Goal: Task Accomplishment & Management: Use online tool/utility

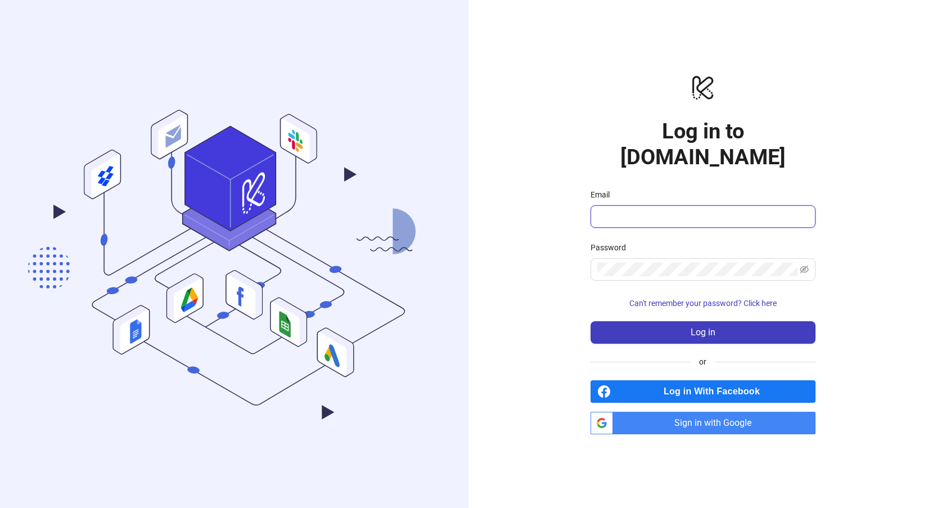
type input "**********"
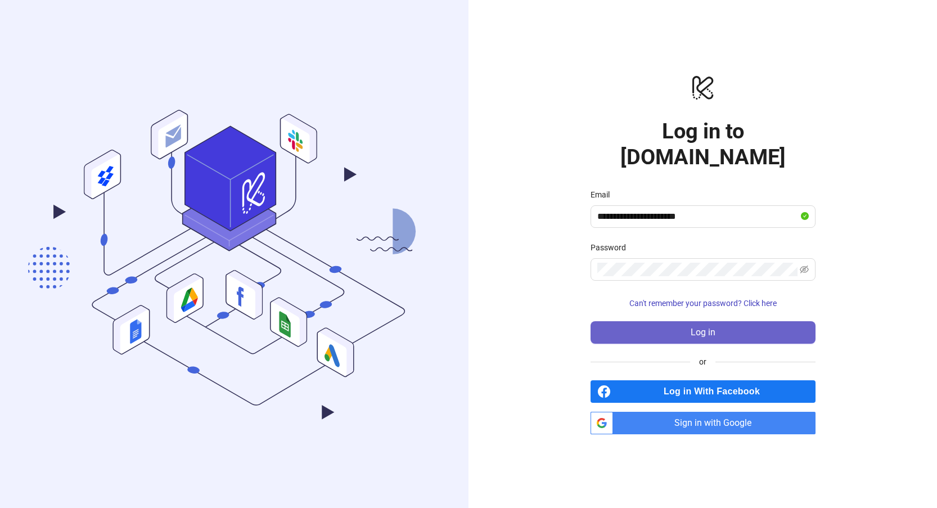
click at [666, 321] on button "Log in" at bounding box center [702, 332] width 225 height 22
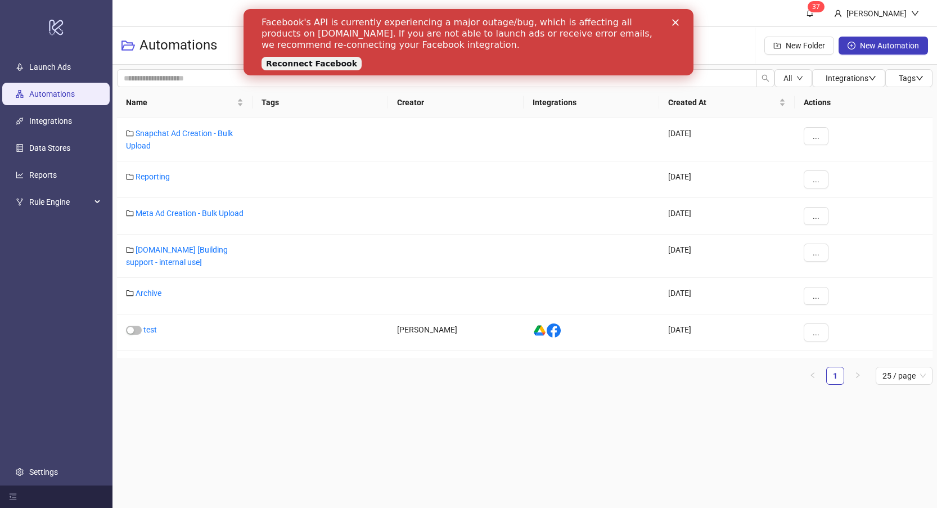
click at [676, 21] on polygon "Close" at bounding box center [675, 22] width 7 height 7
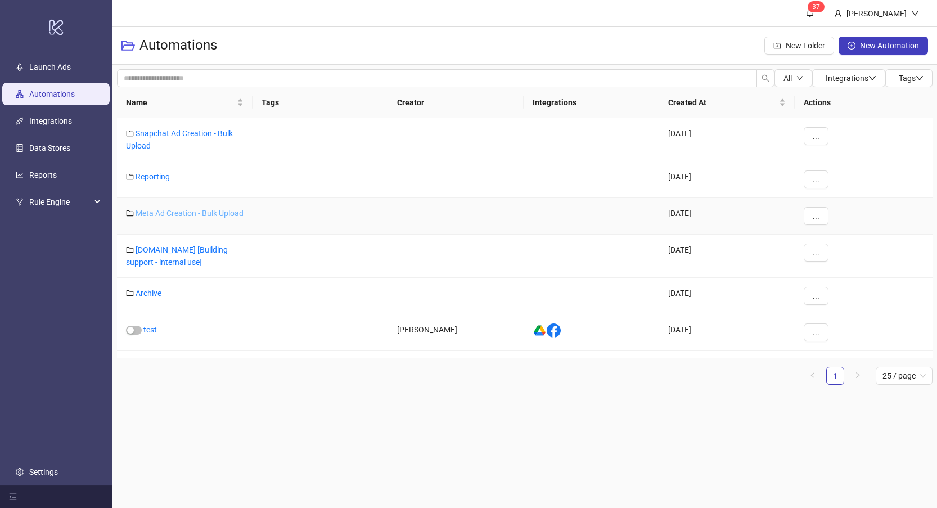
click at [142, 214] on link "Meta Ad Creation - Bulk Upload" at bounding box center [190, 213] width 108 height 9
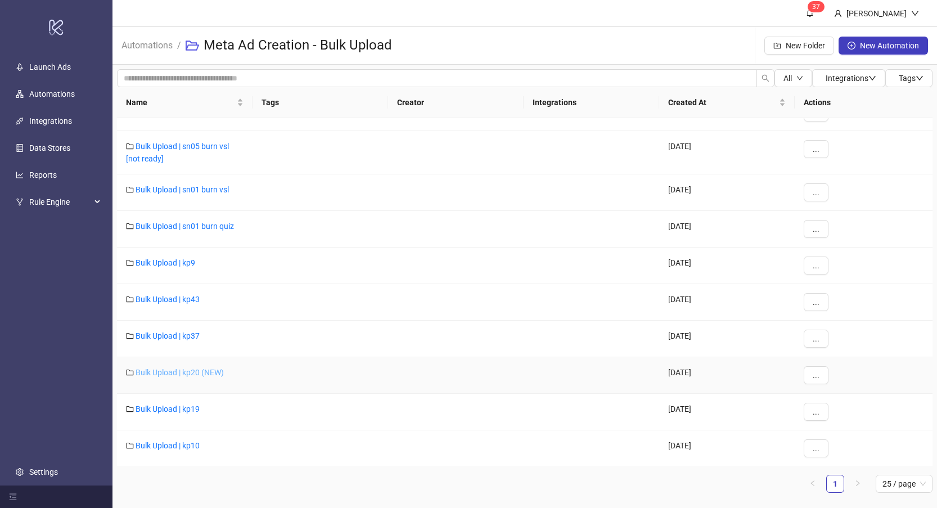
click at [204, 371] on link "Bulk Upload | kp20 (NEW)" at bounding box center [180, 372] width 88 height 9
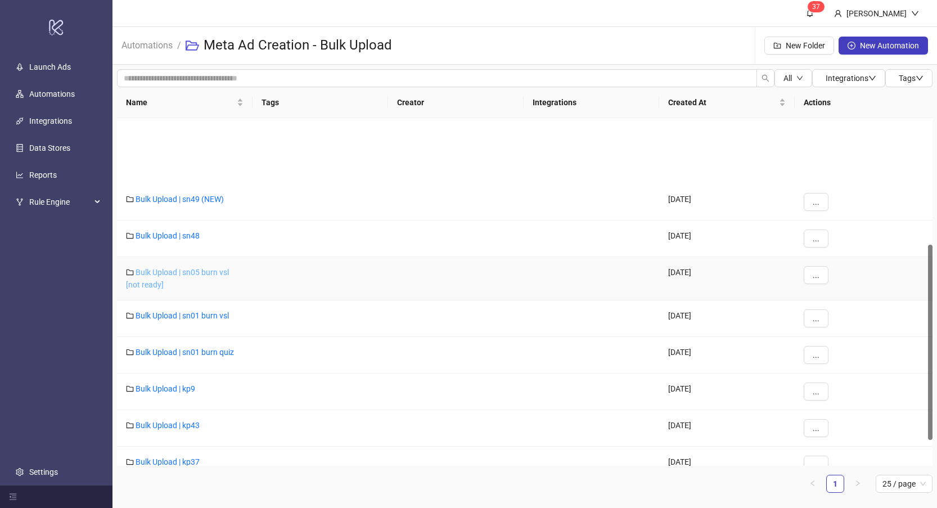
scroll to position [271, 0]
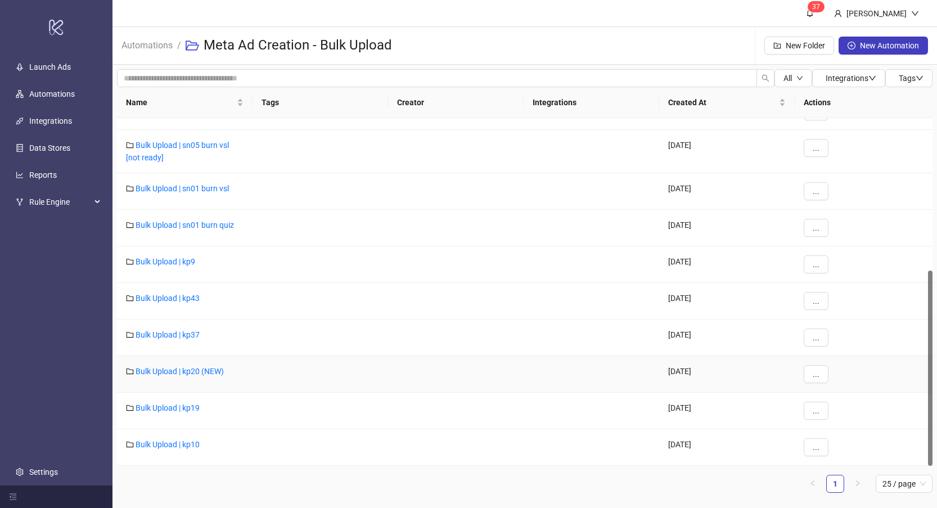
click at [390, 383] on div at bounding box center [456, 374] width 136 height 37
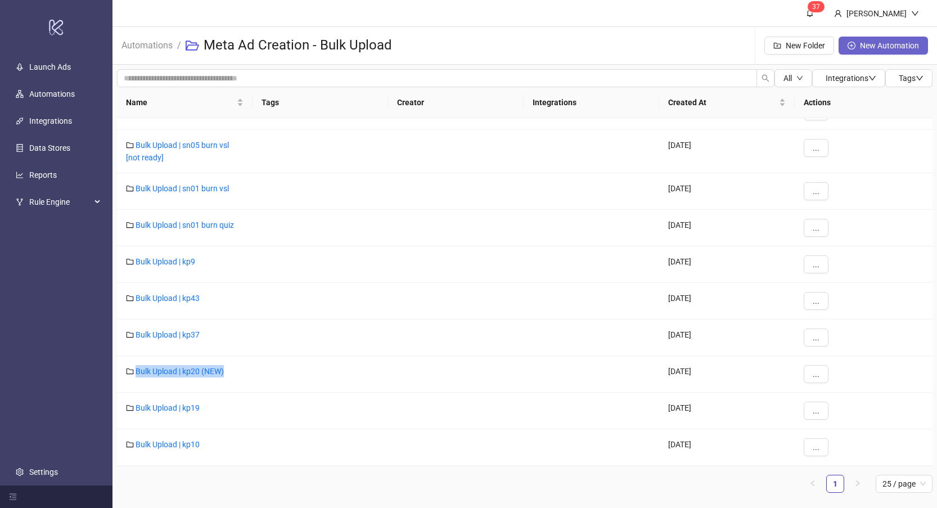
click at [871, 43] on span "New Automation" at bounding box center [889, 45] width 59 height 9
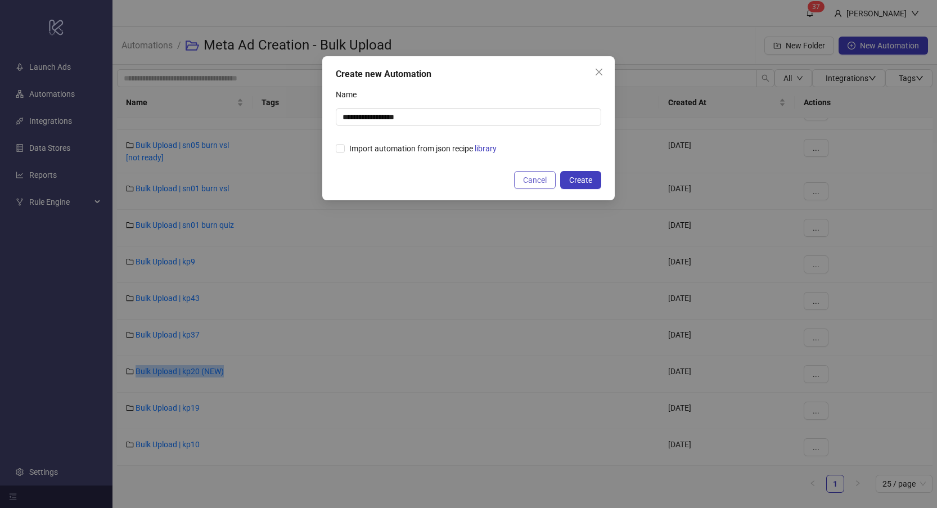
click at [534, 180] on span "Cancel" at bounding box center [535, 179] width 24 height 9
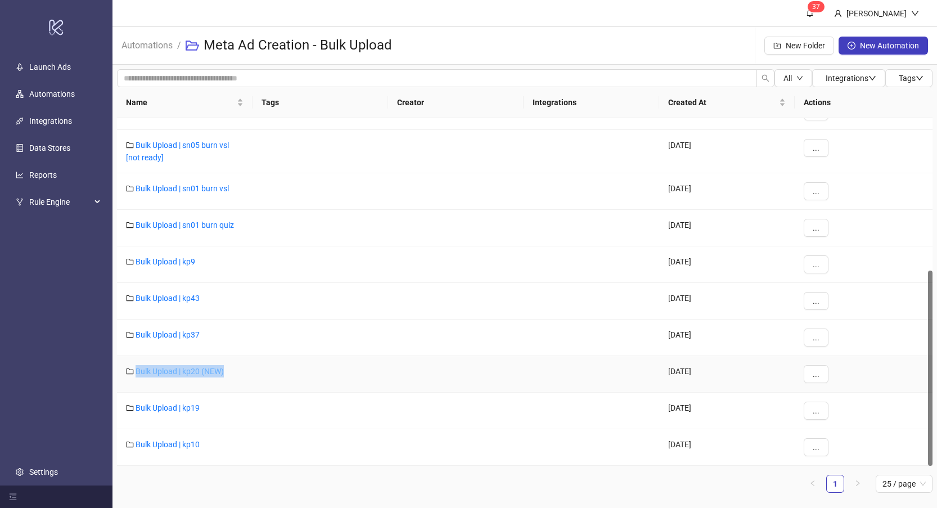
click at [156, 369] on link "Bulk Upload | kp20 (NEW)" at bounding box center [180, 371] width 88 height 9
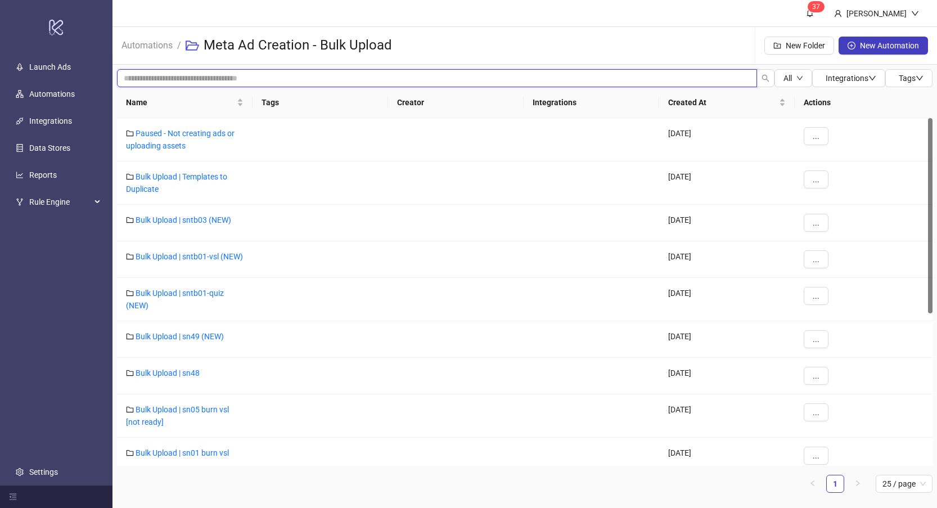
click at [294, 82] on input "search" at bounding box center [437, 78] width 640 height 18
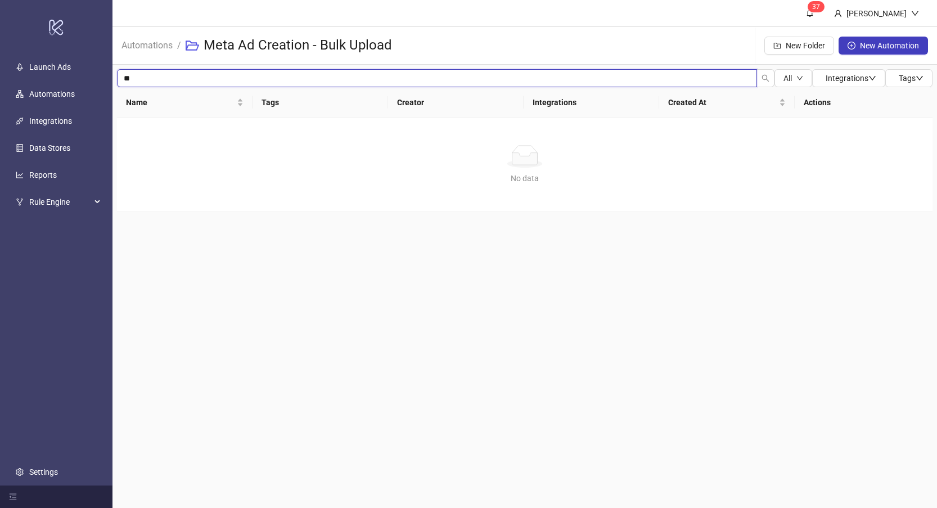
click at [294, 82] on input "**" at bounding box center [437, 78] width 640 height 18
type input "*"
click at [62, 94] on link "Automations" at bounding box center [52, 93] width 46 height 9
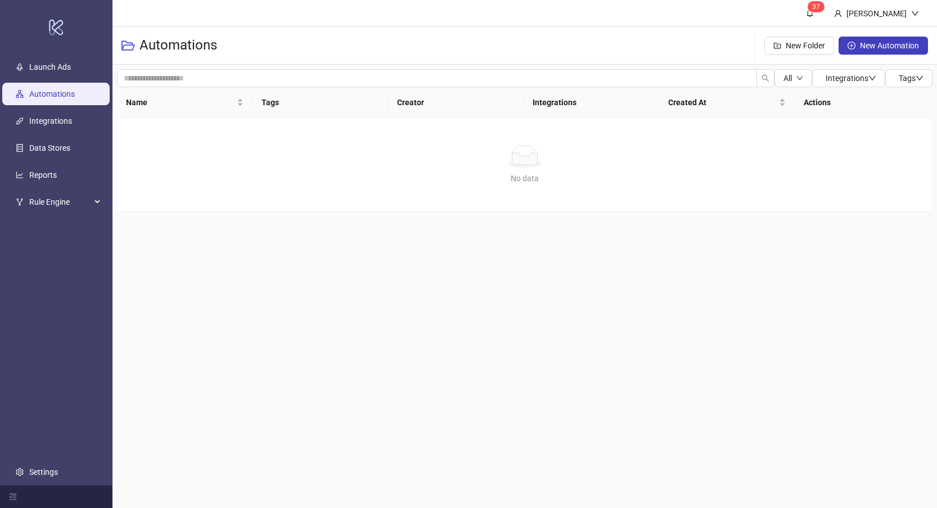
click at [64, 98] on link "Automations" at bounding box center [52, 93] width 46 height 9
